Goal: Information Seeking & Learning: Check status

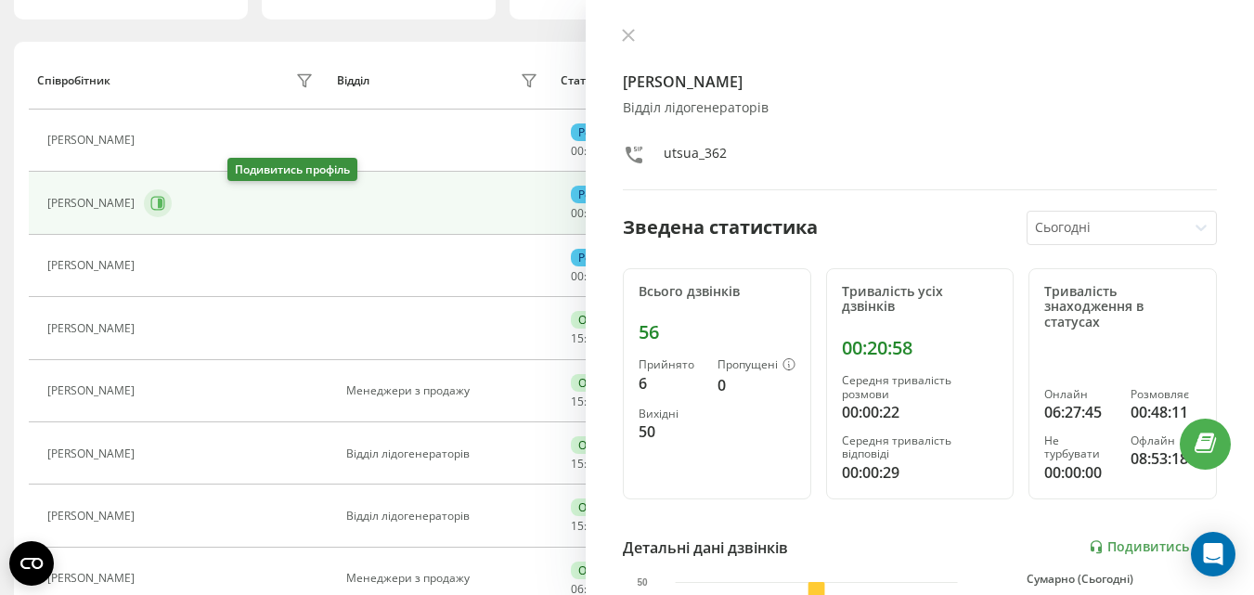
click at [165, 207] on icon at bounding box center [157, 203] width 15 height 15
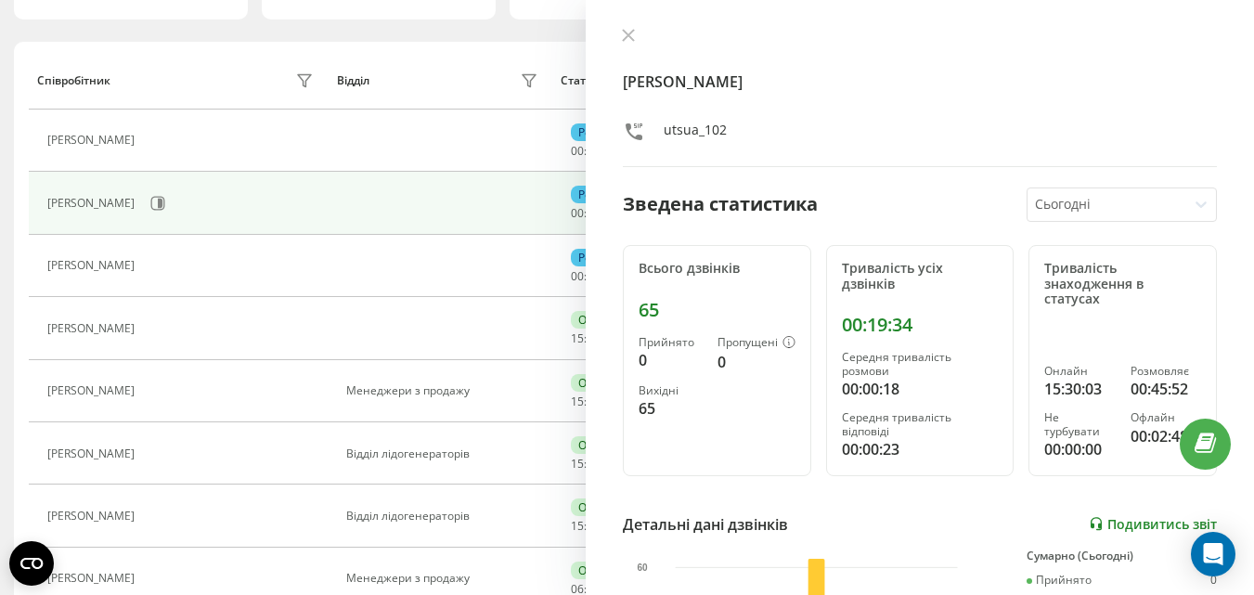
click at [1100, 518] on link "Подивитись звіт" at bounding box center [1153, 524] width 128 height 16
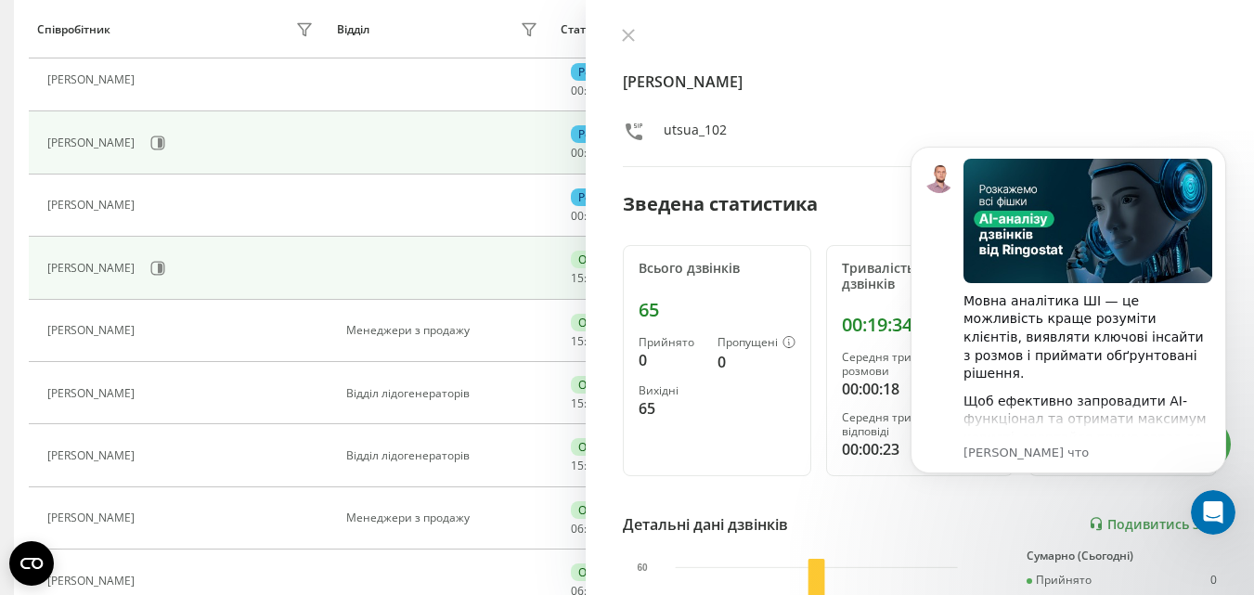
scroll to position [278, 0]
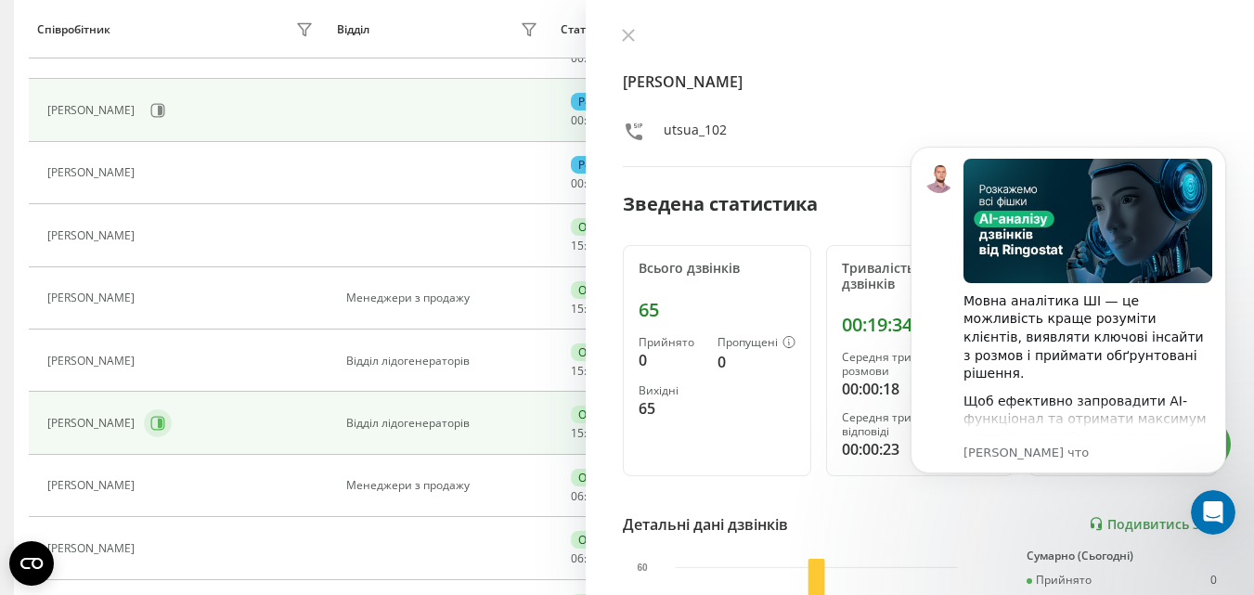
click at [165, 426] on icon at bounding box center [157, 423] width 15 height 15
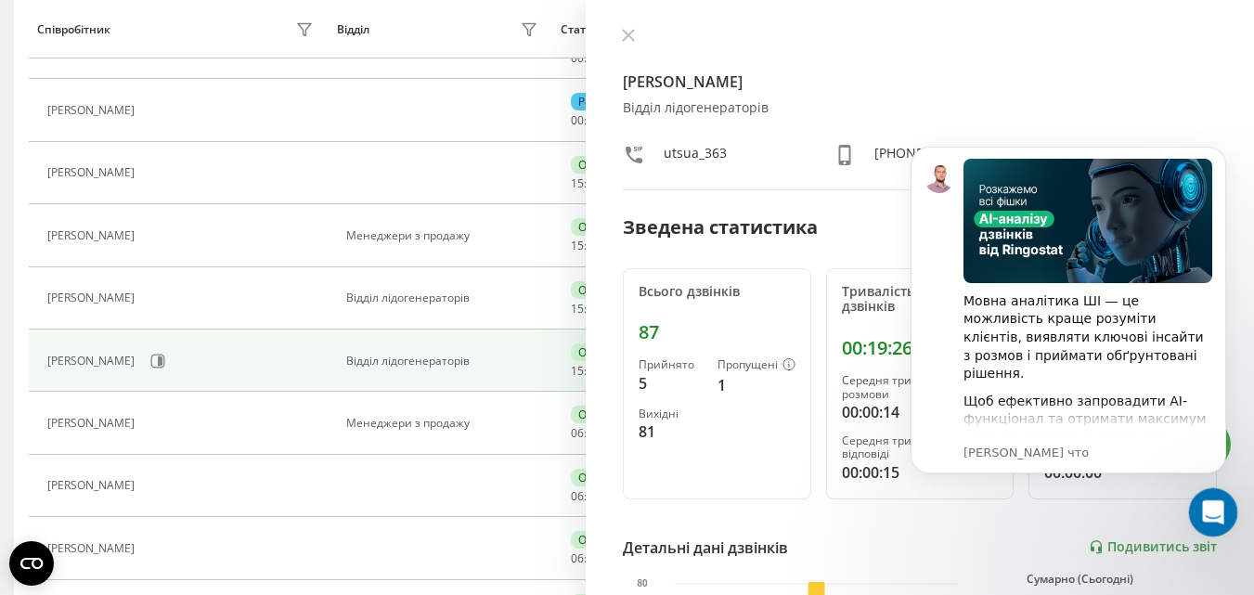
click at [1199, 504] on icon "Открыть службу сообщений Intercom" at bounding box center [1210, 510] width 31 height 31
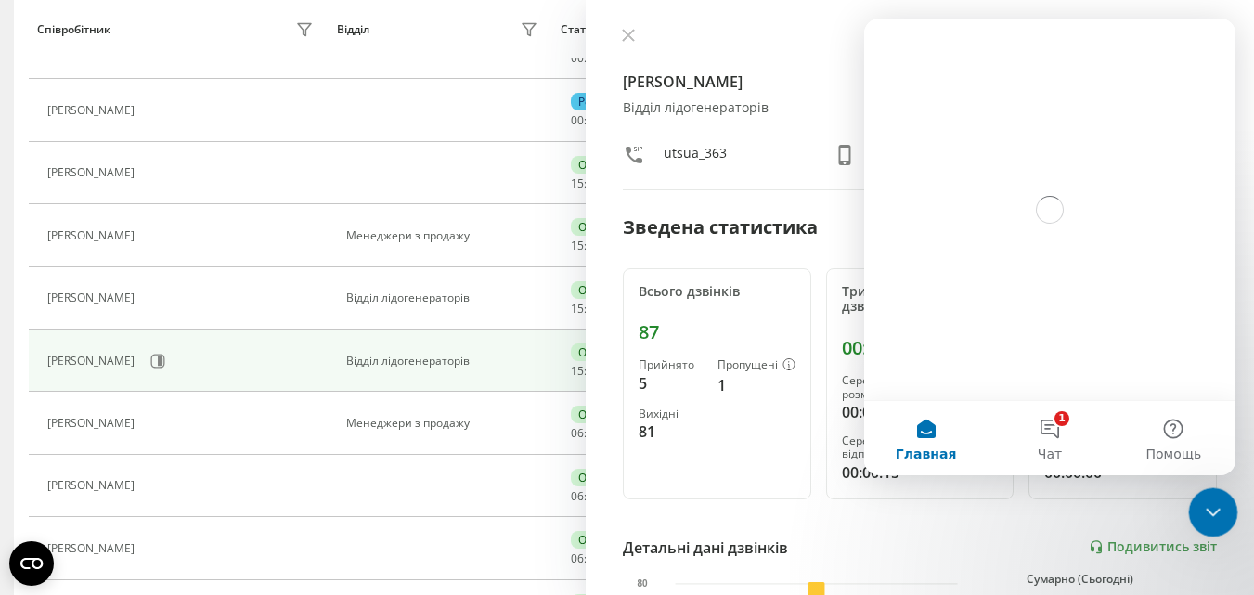
click at [1199, 504] on icon "Закрыть службу сообщений Intercom" at bounding box center [1210, 509] width 22 height 22
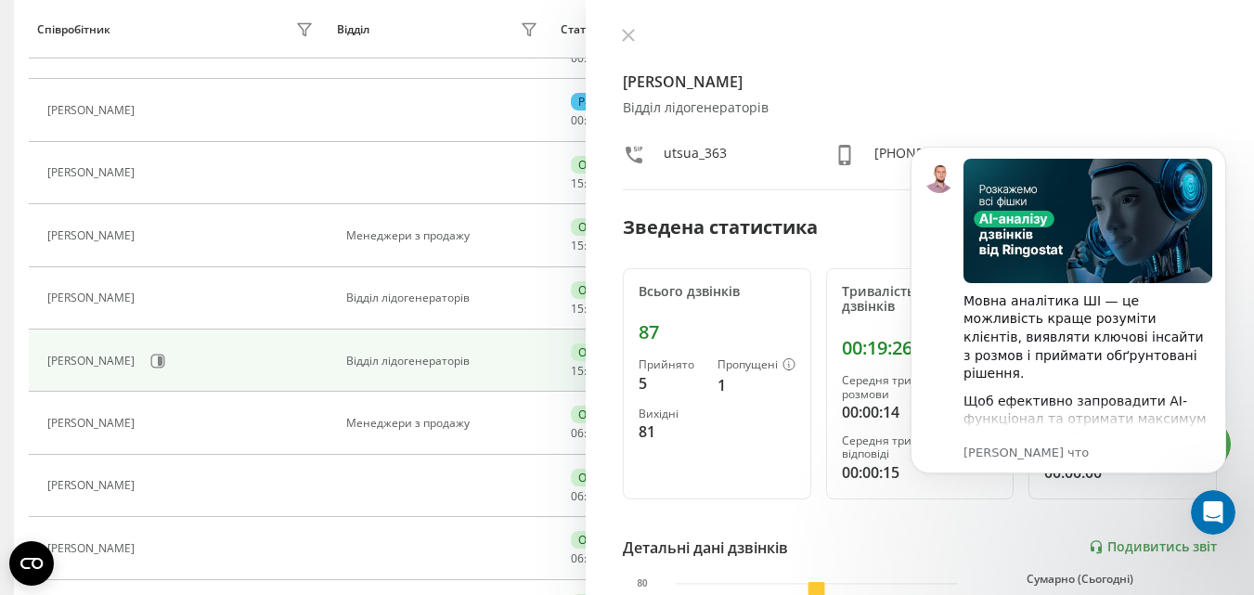
click at [829, 497] on div "Тривалість усіх дзвінків 00:19:26 Середня тривалість розмови 00:00:14 Середня т…" at bounding box center [920, 383] width 188 height 231
click html "Мовна аналітика ШІ — це можливість краще розуміти клієнтів, виявляти ключові ін…"
click at [1104, 551] on link "Подивитись звіт" at bounding box center [1153, 547] width 128 height 16
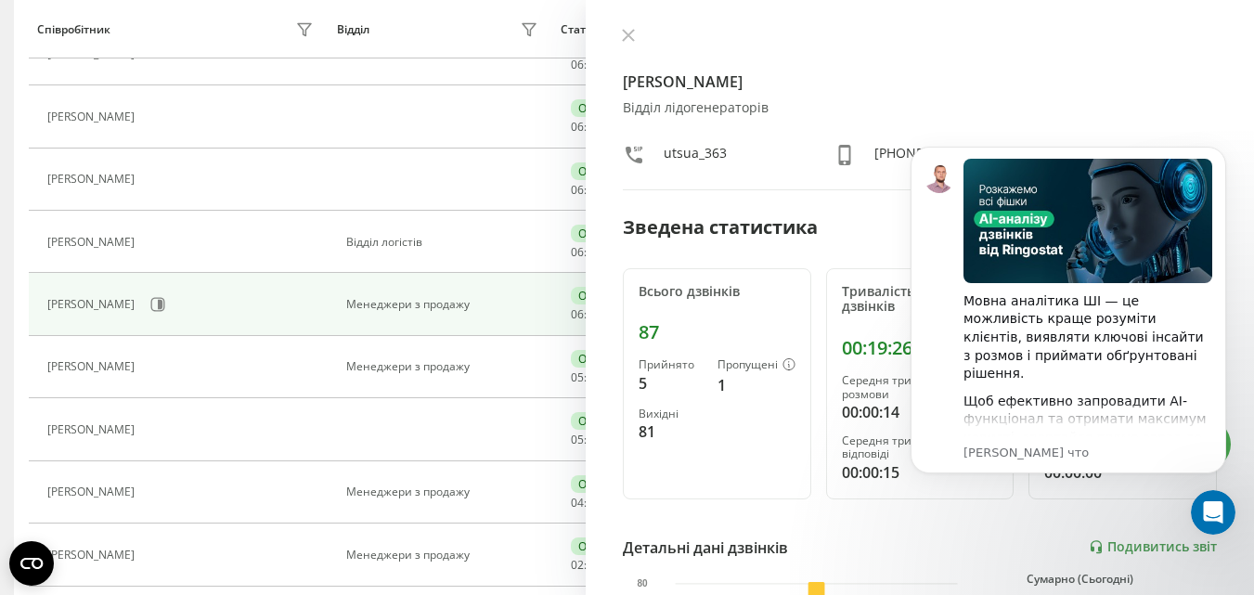
scroll to position [742, 0]
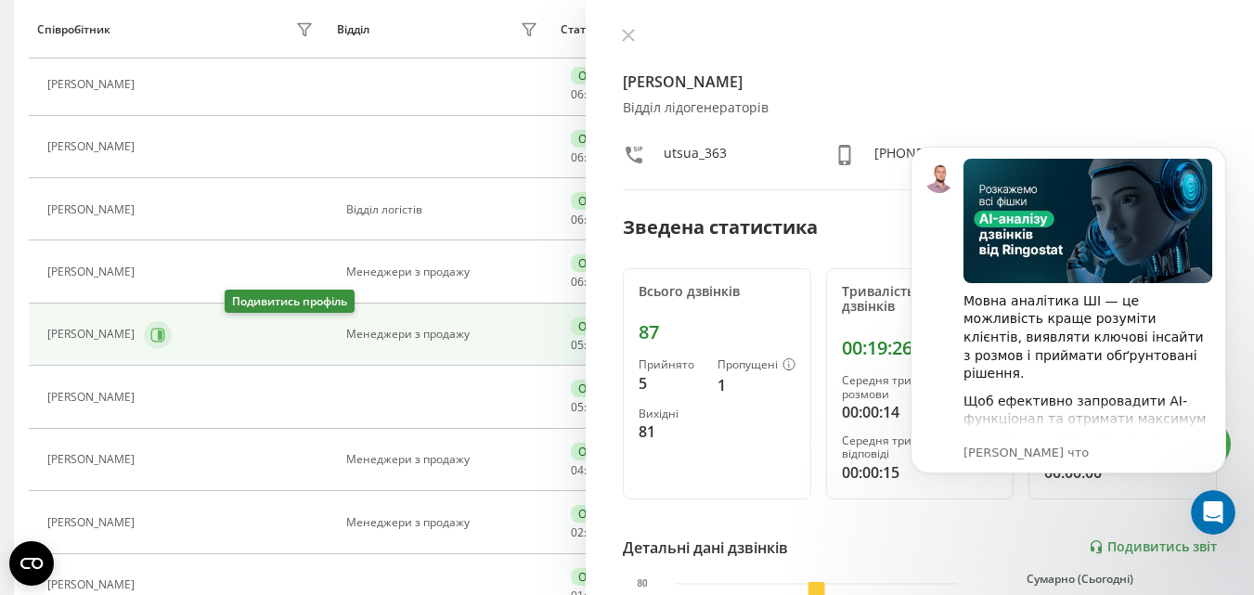
click at [165, 341] on icon at bounding box center [158, 335] width 14 height 14
click html "Мовна аналітика ШІ — це можливість краще розуміти клієнтів, виявляти ключові ін…"
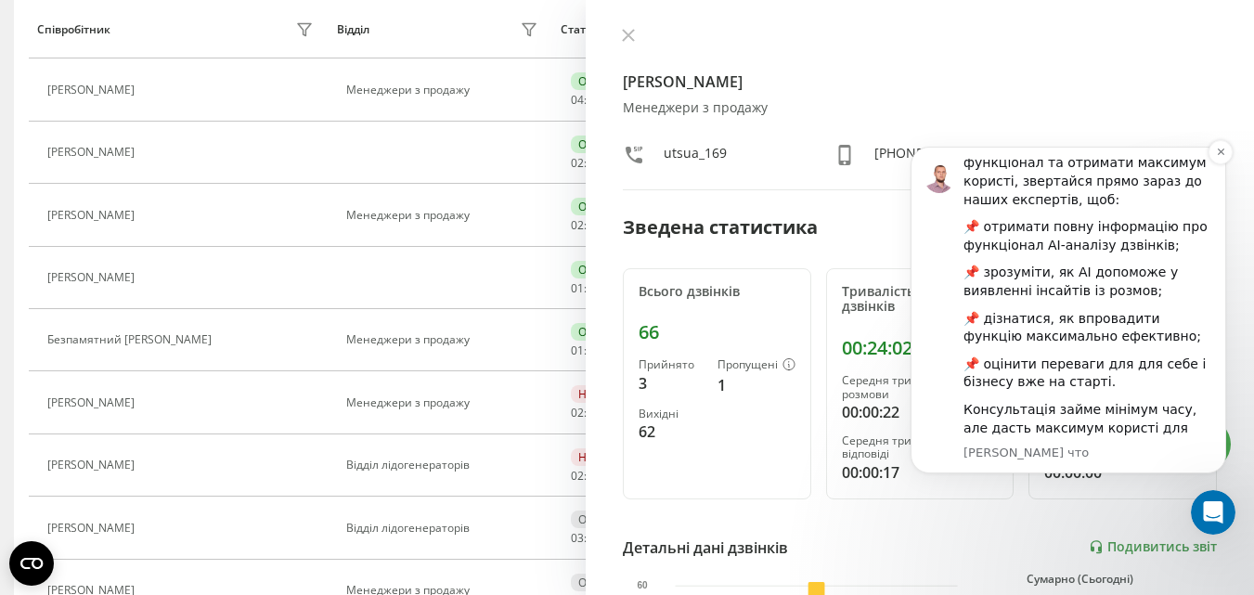
scroll to position [1143, 0]
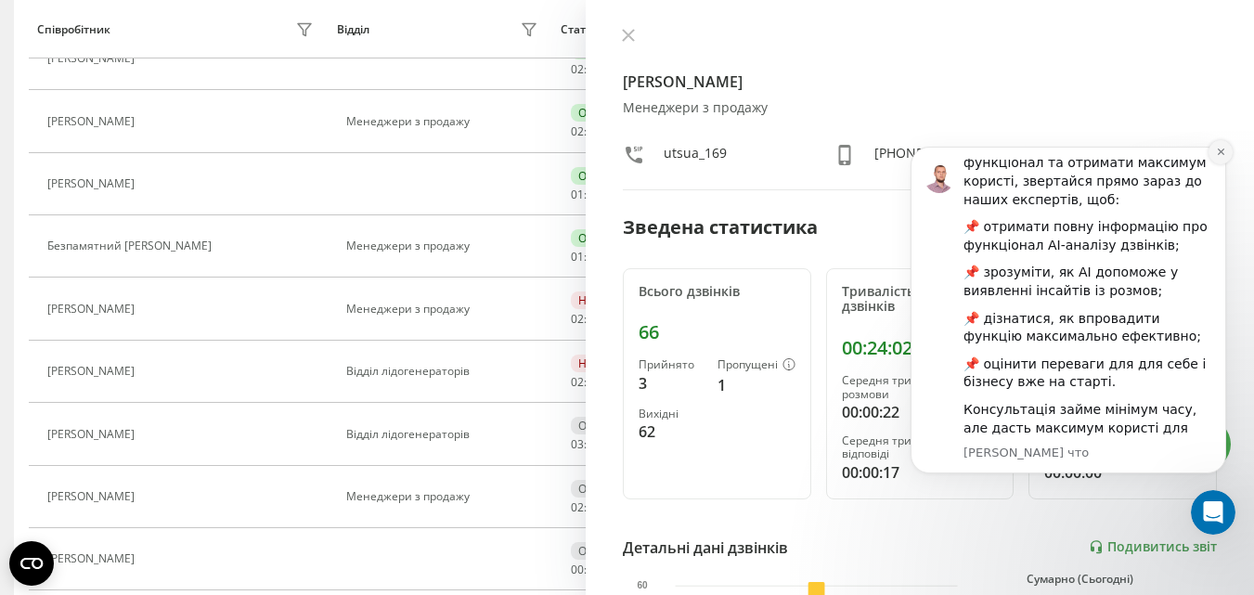
click at [1223, 148] on icon "Dismiss notification" at bounding box center [1221, 152] width 10 height 10
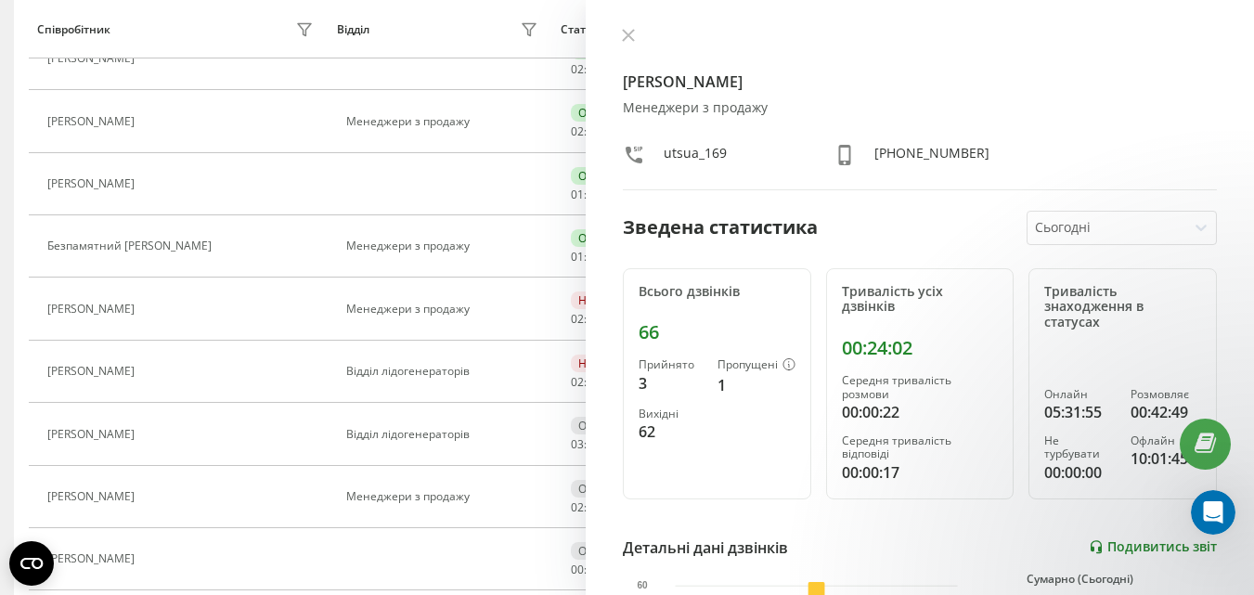
click at [1109, 549] on link "Подивитись звіт" at bounding box center [1153, 547] width 128 height 16
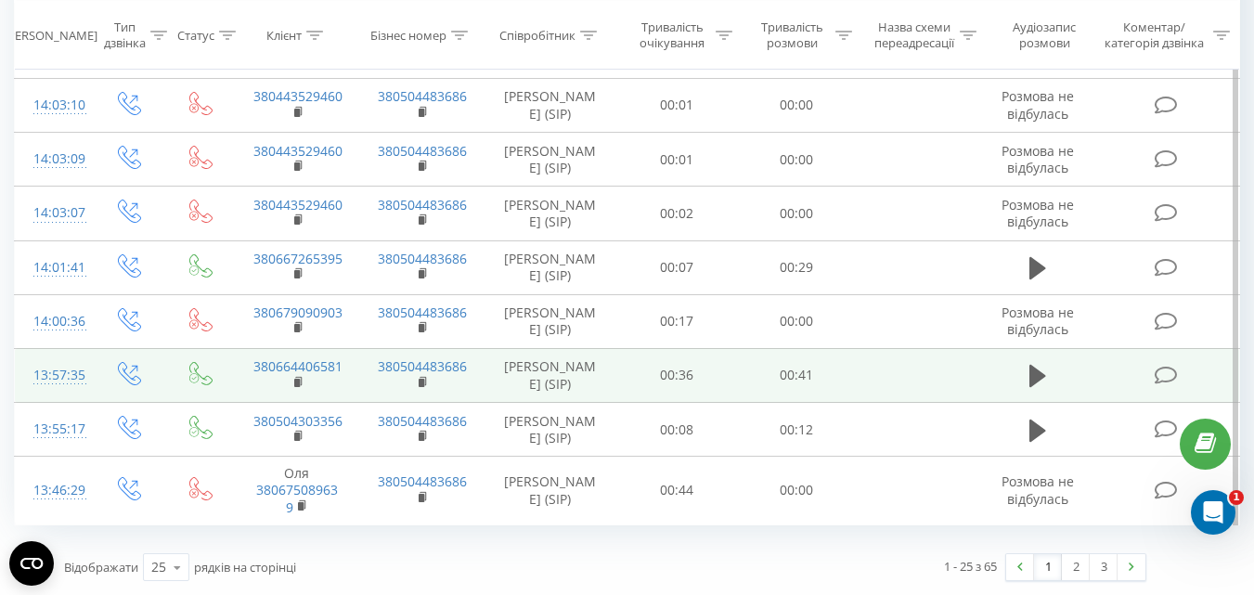
scroll to position [2513, 0]
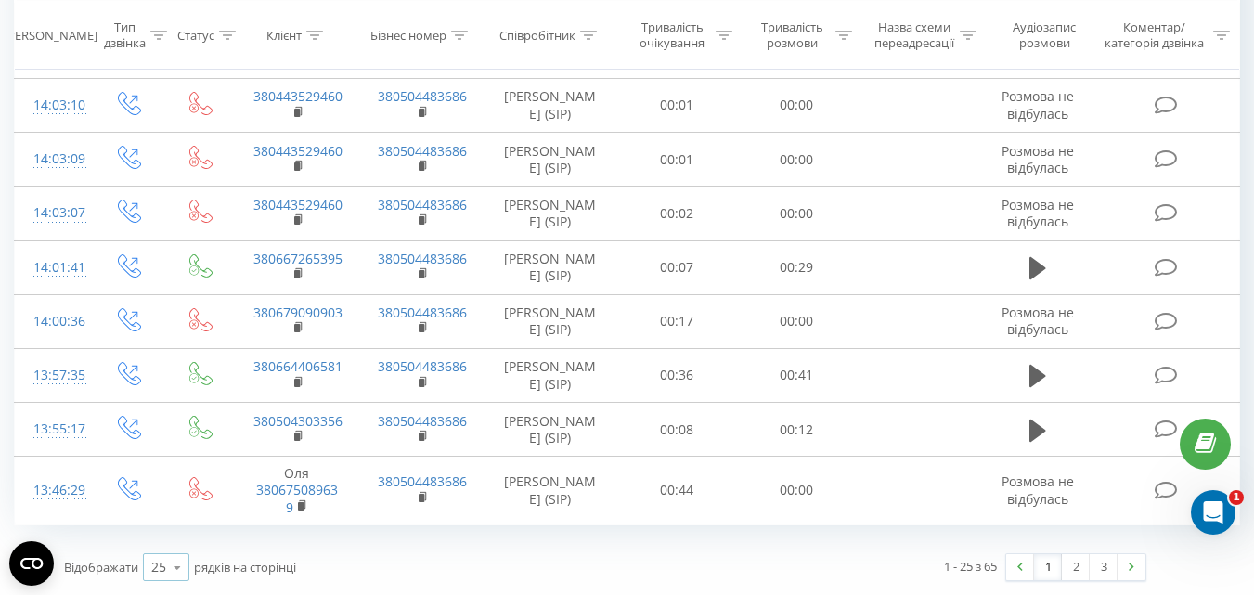
click at [164, 566] on icon at bounding box center [177, 567] width 28 height 36
click at [169, 516] on div "50" at bounding box center [166, 513] width 45 height 27
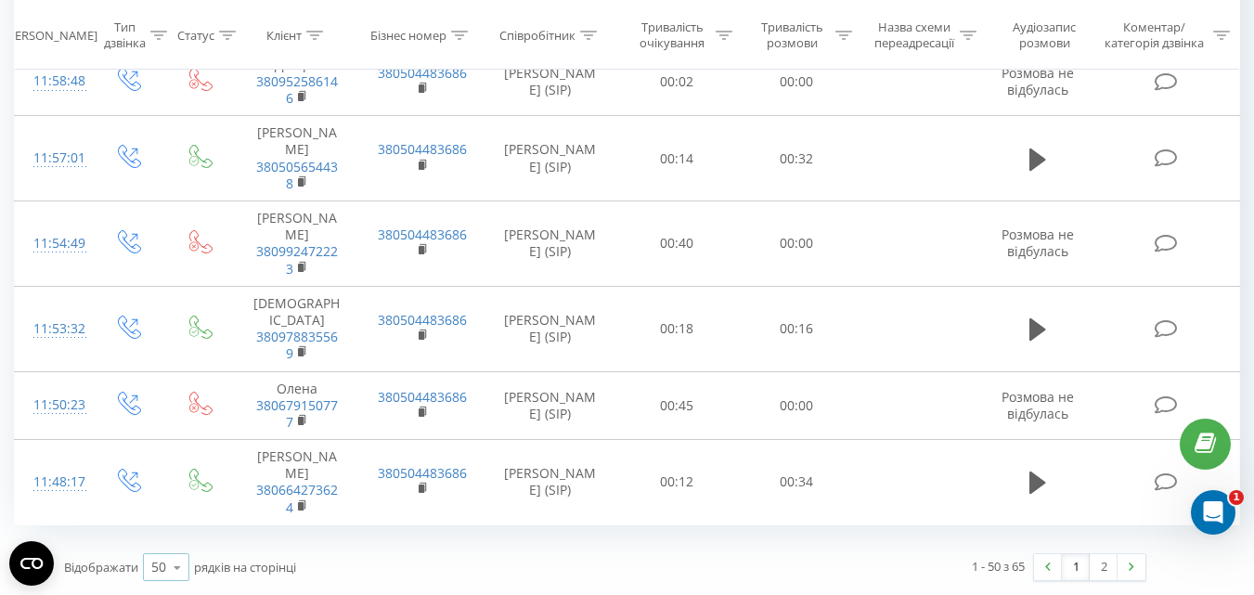
scroll to position [4091, 0]
